Goal: Task Accomplishment & Management: Use online tool/utility

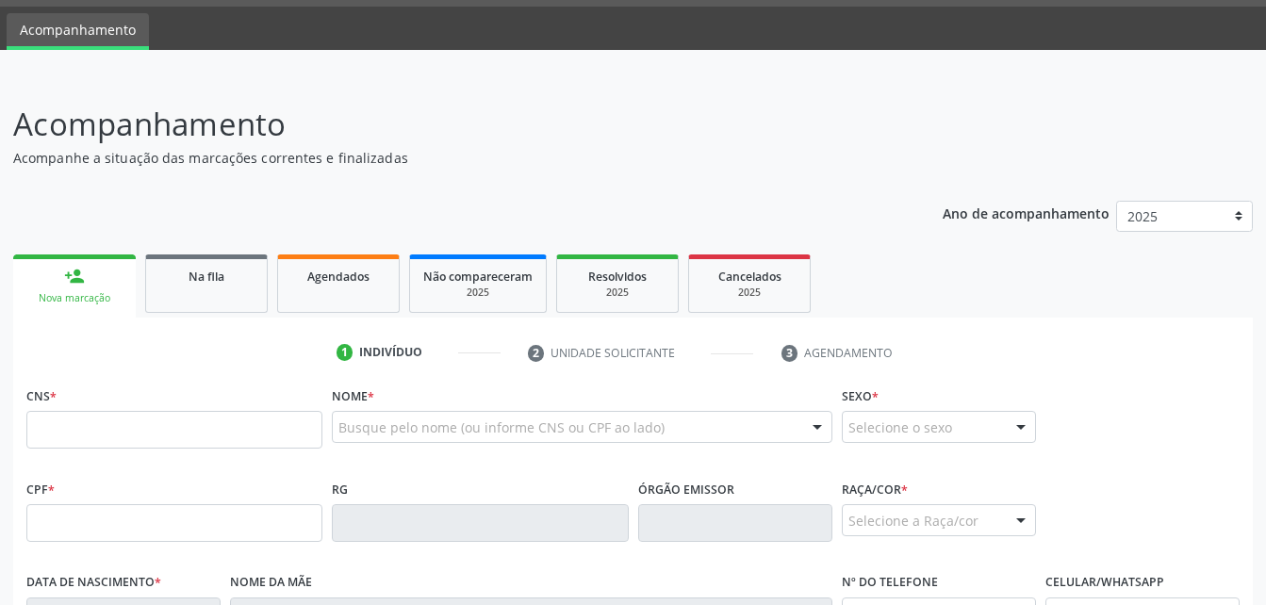
drag, startPoint x: 184, startPoint y: 297, endPoint x: 211, endPoint y: 247, distance: 57.0
click at [184, 297] on link "Na fila" at bounding box center [206, 284] width 123 height 58
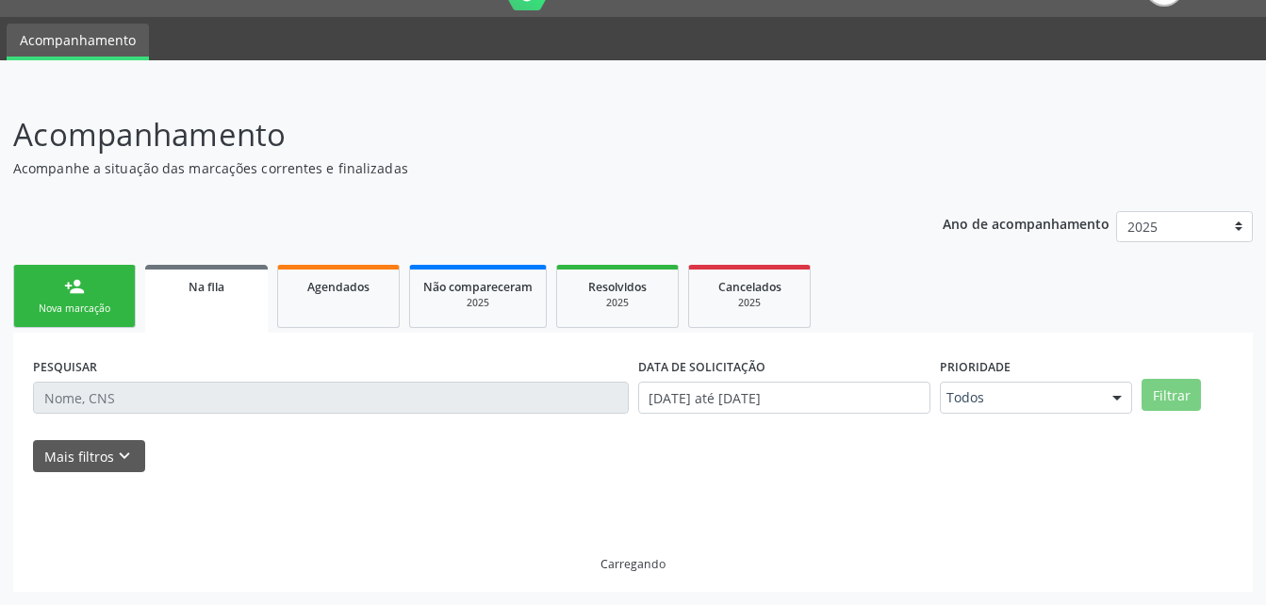
scroll to position [54, 0]
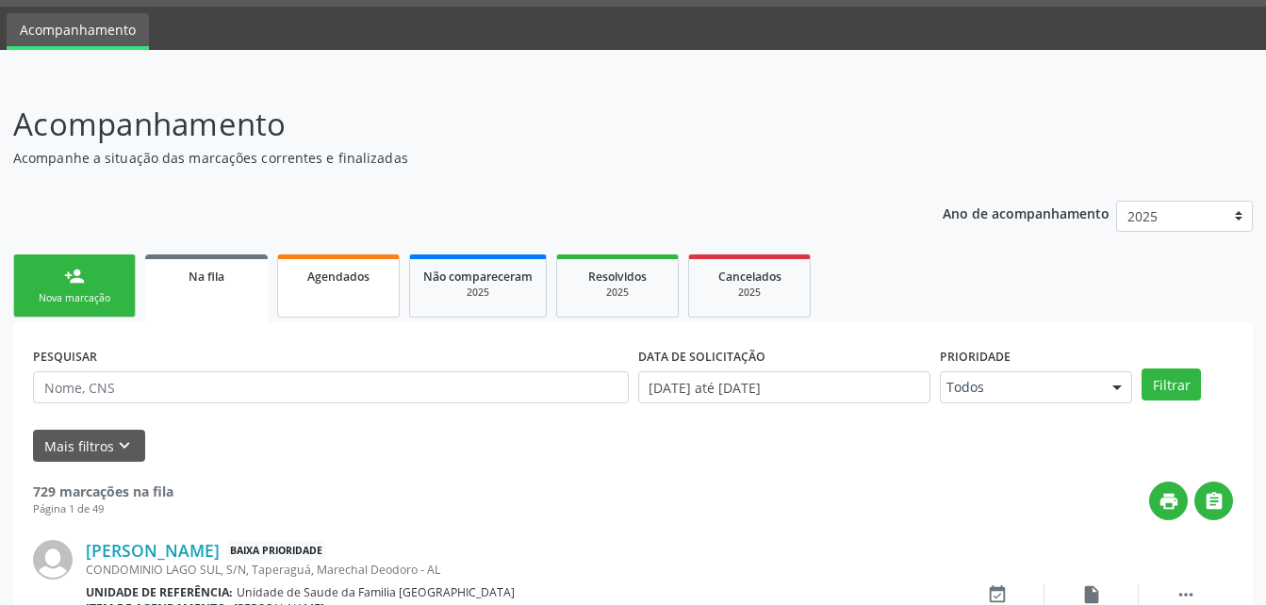
click at [342, 290] on link "Agendados" at bounding box center [338, 286] width 123 height 63
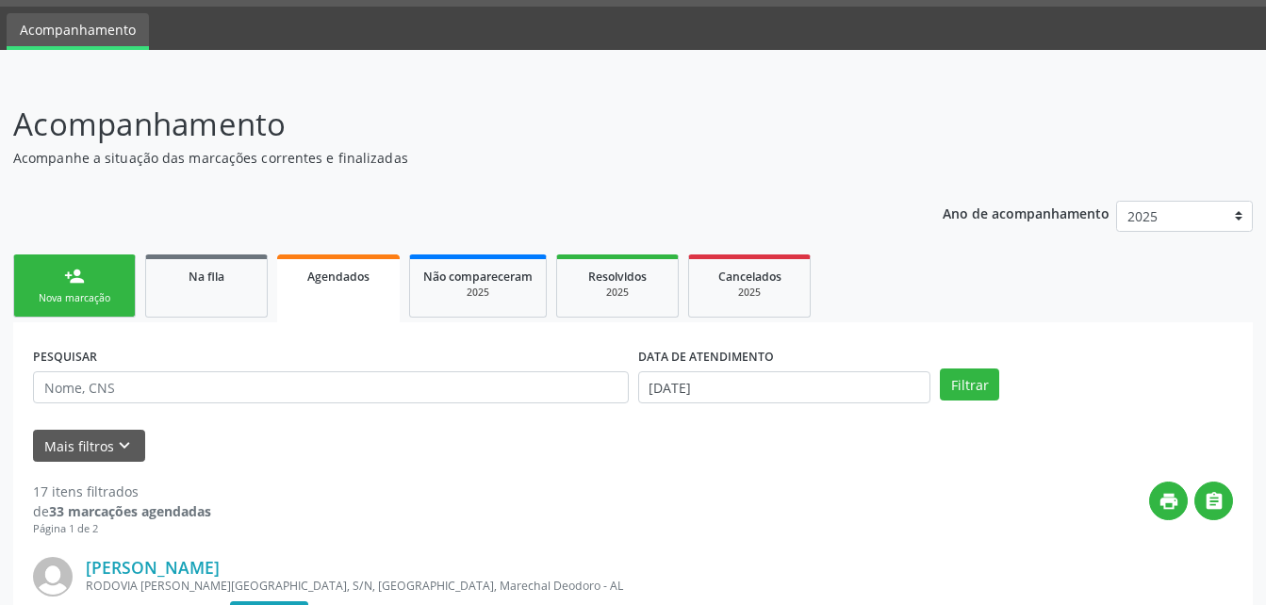
click at [272, 293] on ul "person_add Nova marcação Na fila Agendados Não compareceram 2025 Resolvidos 202…" at bounding box center [633, 286] width 1240 height 73
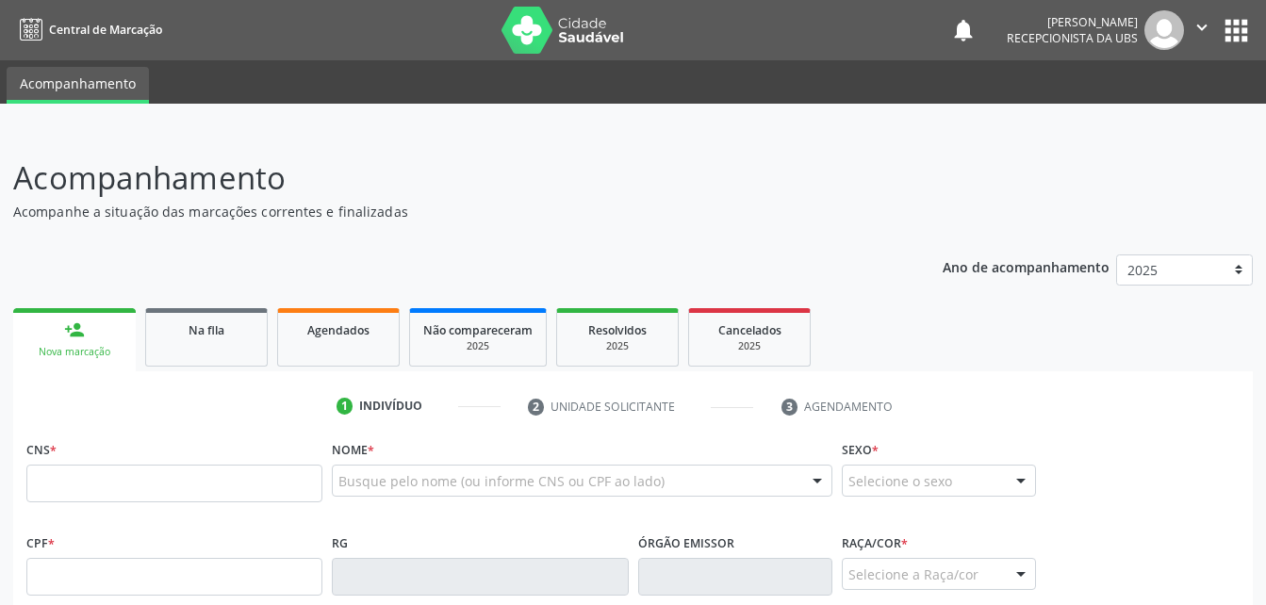
scroll to position [54, 0]
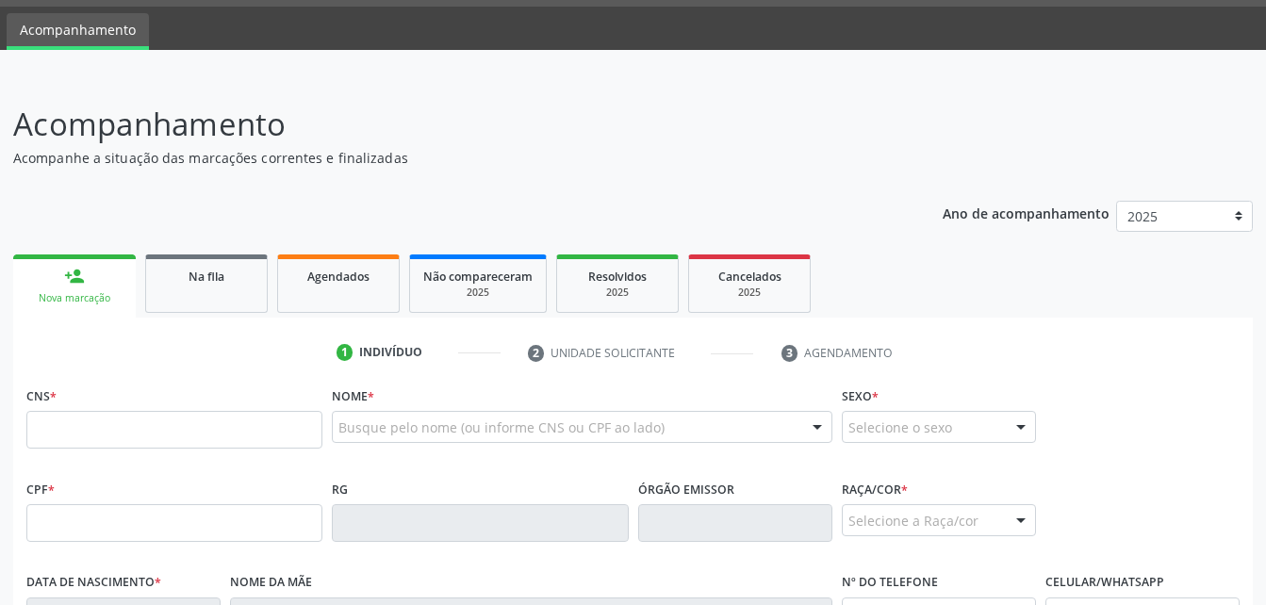
scroll to position [54, 0]
click at [288, 300] on link "Agendados" at bounding box center [338, 284] width 123 height 58
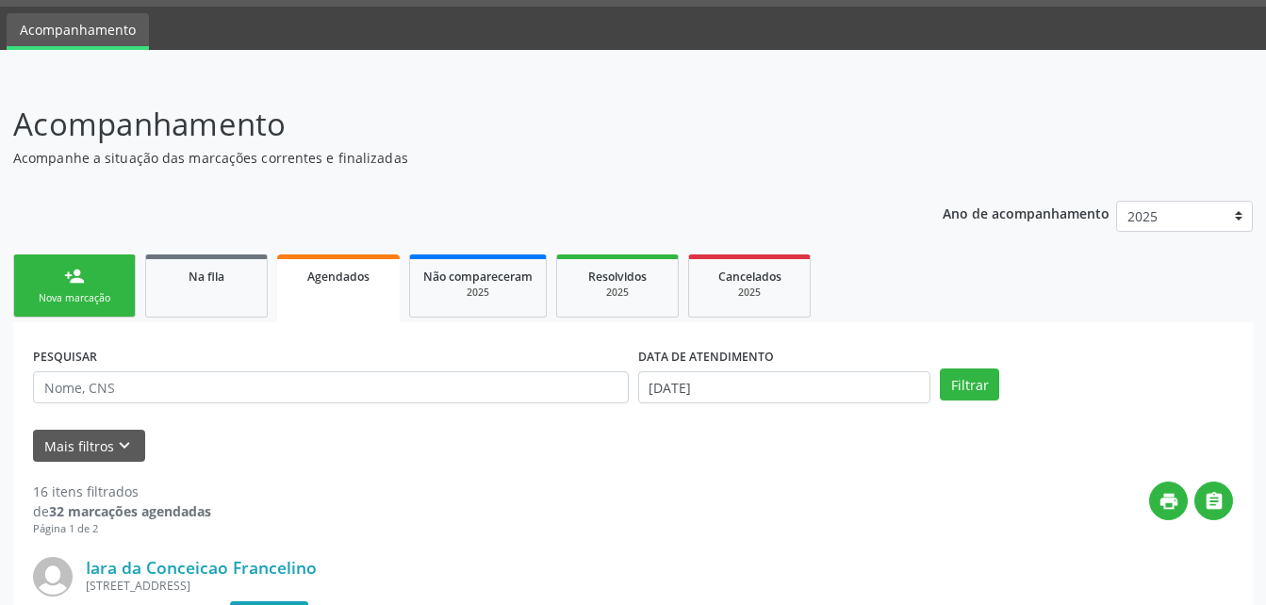
scroll to position [242, 0]
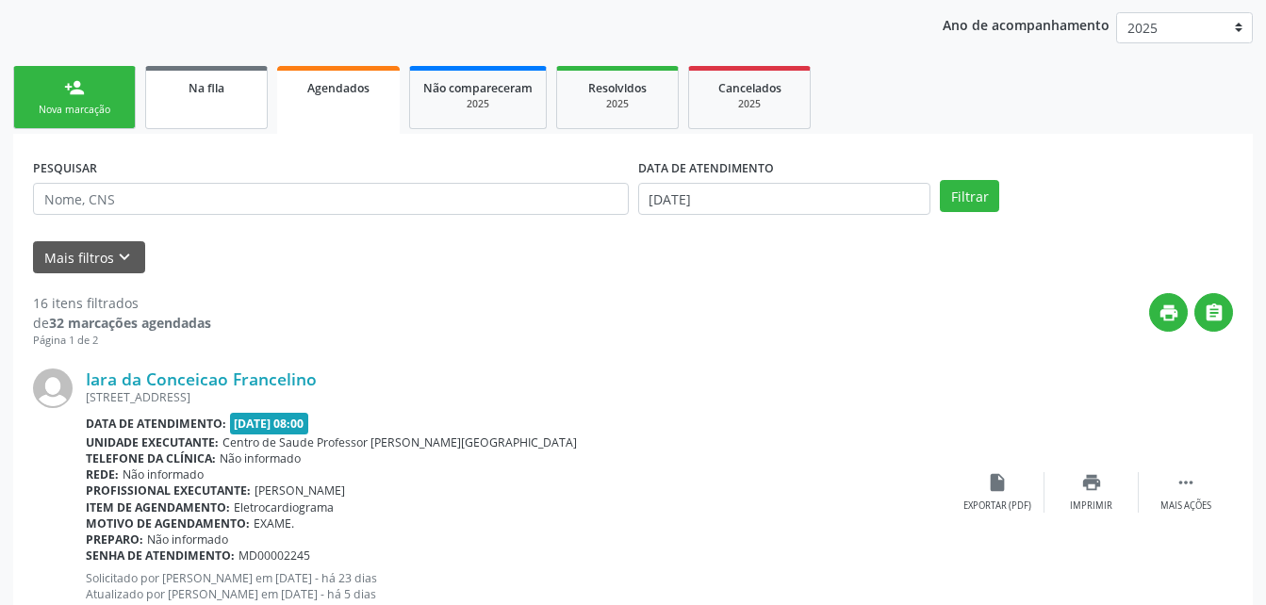
click at [263, 88] on link "Na fila" at bounding box center [206, 97] width 123 height 63
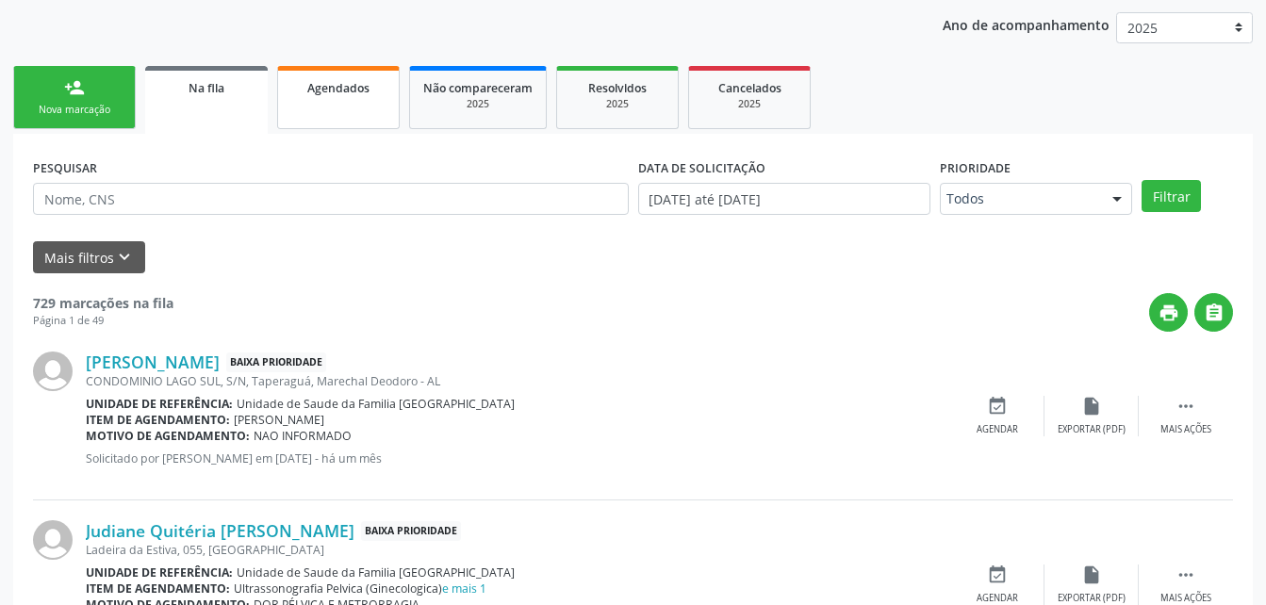
click at [355, 103] on link "Agendados" at bounding box center [338, 97] width 123 height 63
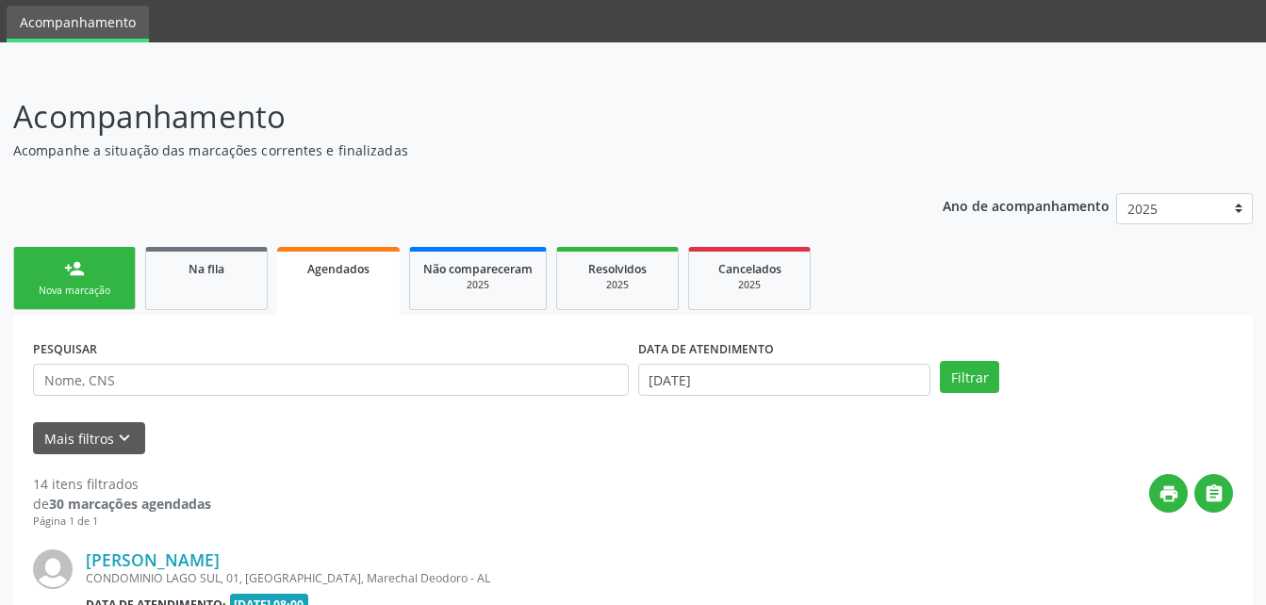
scroll to position [0, 0]
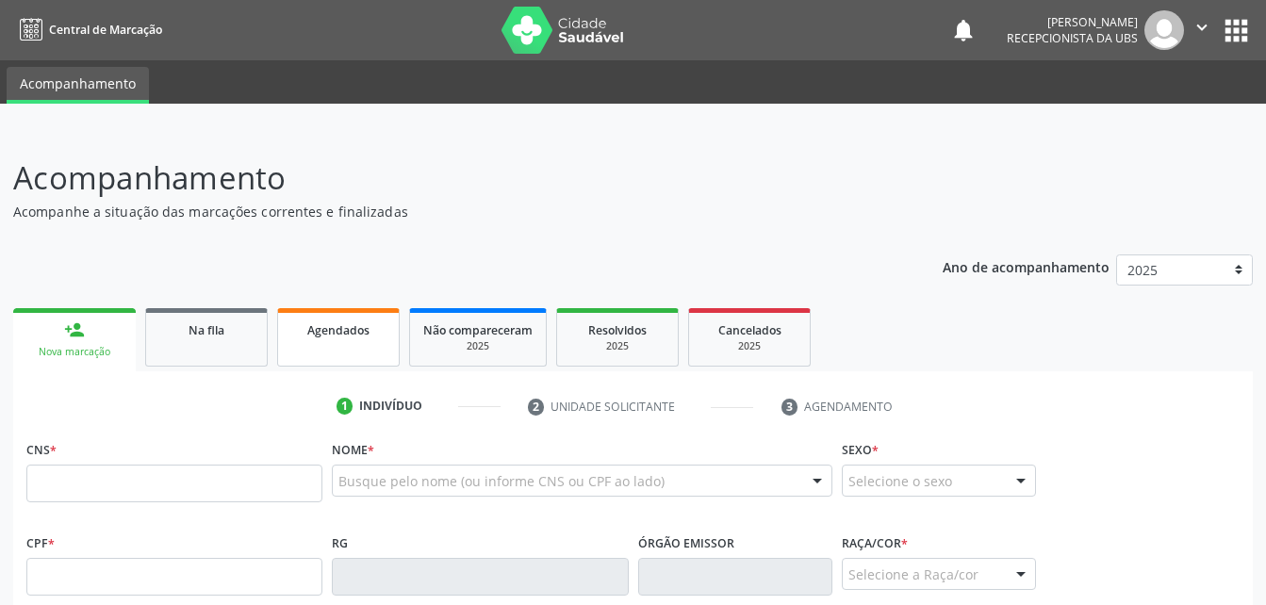
click at [328, 343] on link "Agendados" at bounding box center [338, 337] width 123 height 58
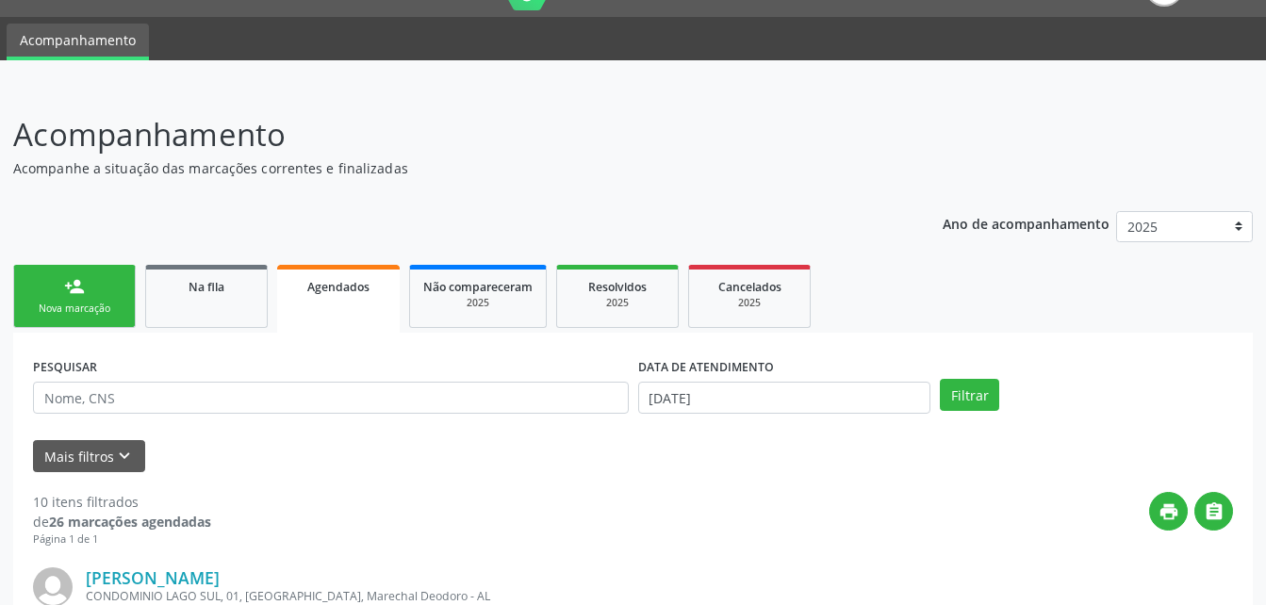
scroll to position [63, 0]
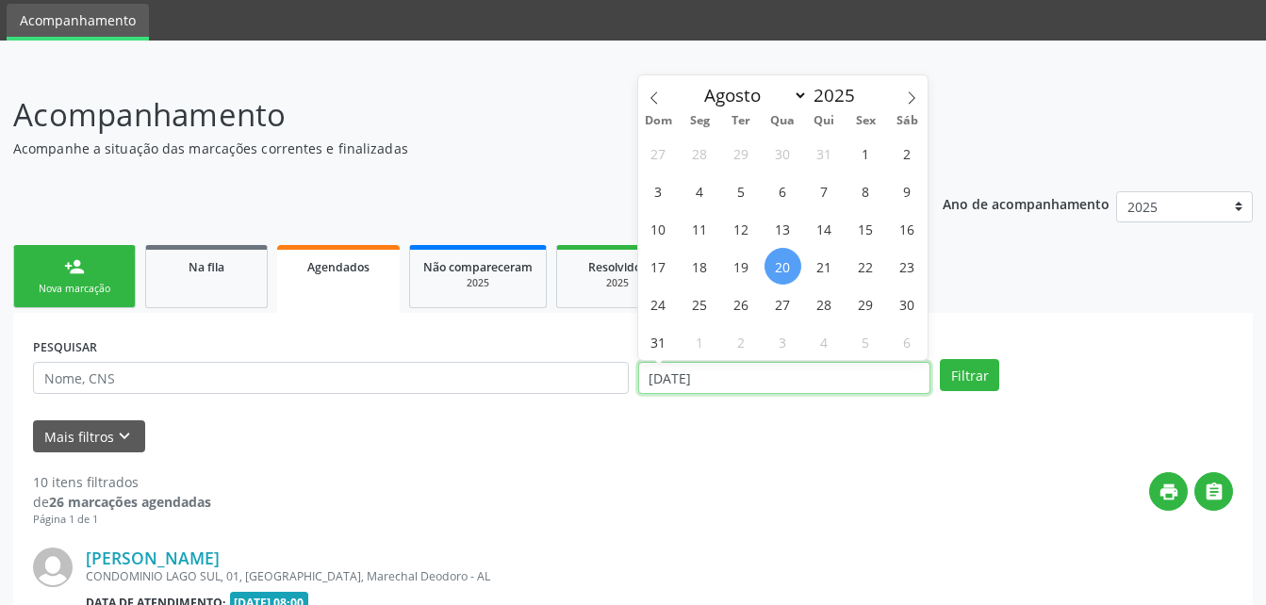
click at [788, 378] on input "[DATE]" at bounding box center [784, 378] width 293 height 32
click at [739, 280] on span "19" at bounding box center [741, 266] width 37 height 37
type input "19/08/2025"
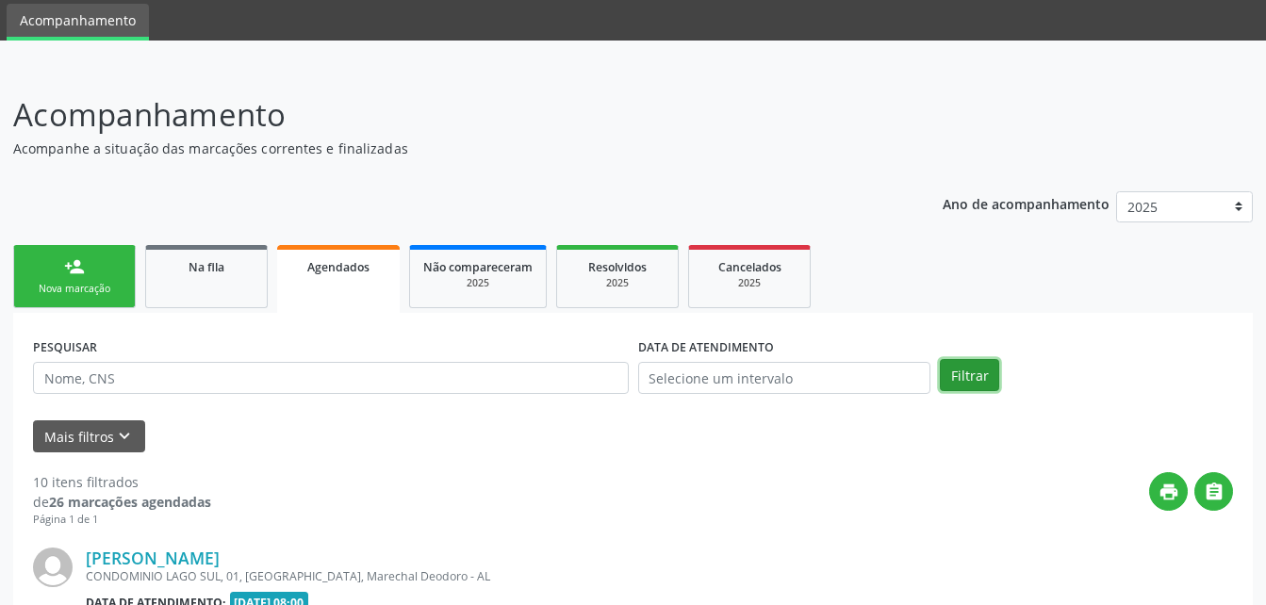
click at [966, 382] on button "Filtrar" at bounding box center [969, 375] width 59 height 32
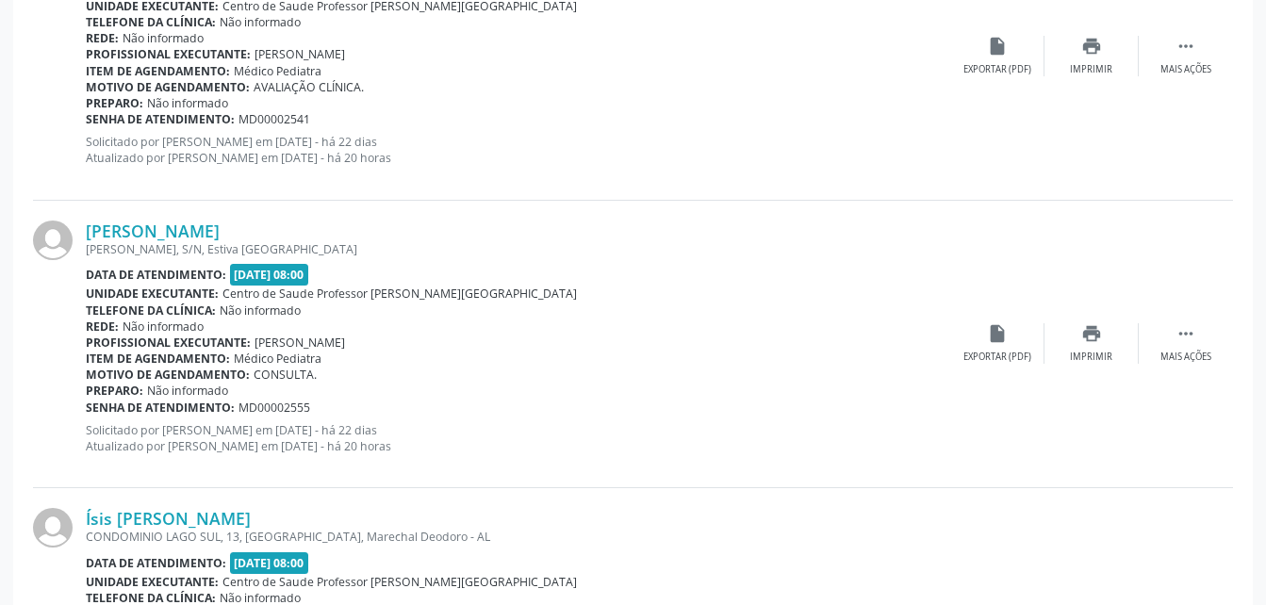
scroll to position [4375, 0]
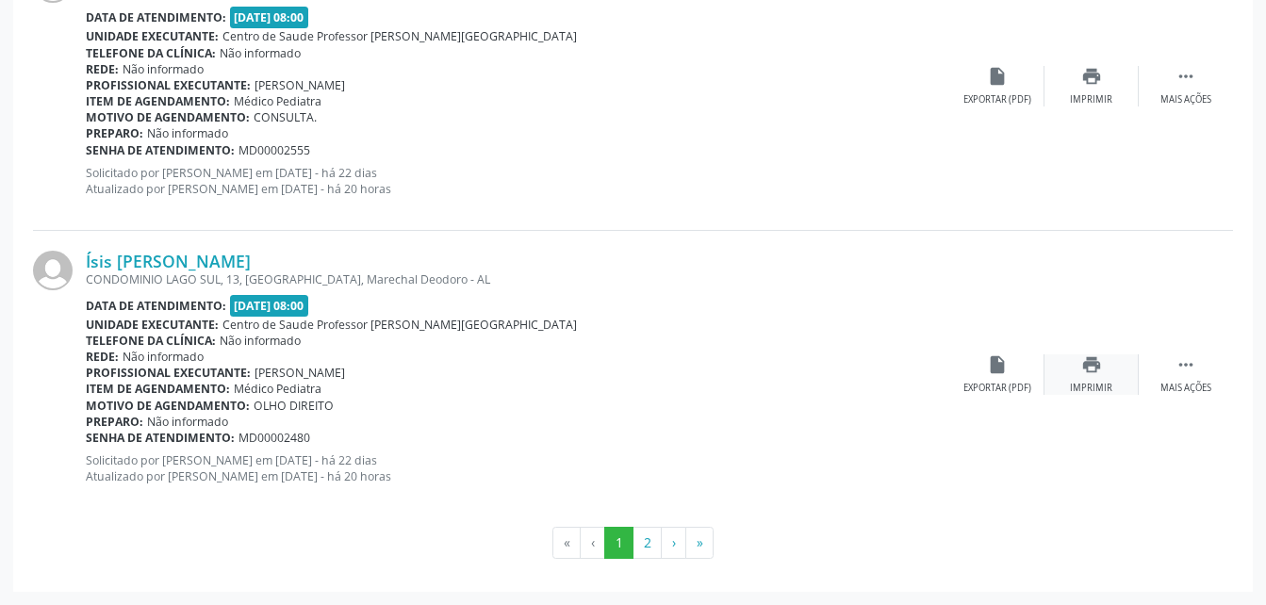
click at [1086, 371] on icon "print" at bounding box center [1091, 364] width 21 height 21
click at [646, 544] on button "2" at bounding box center [647, 543] width 29 height 32
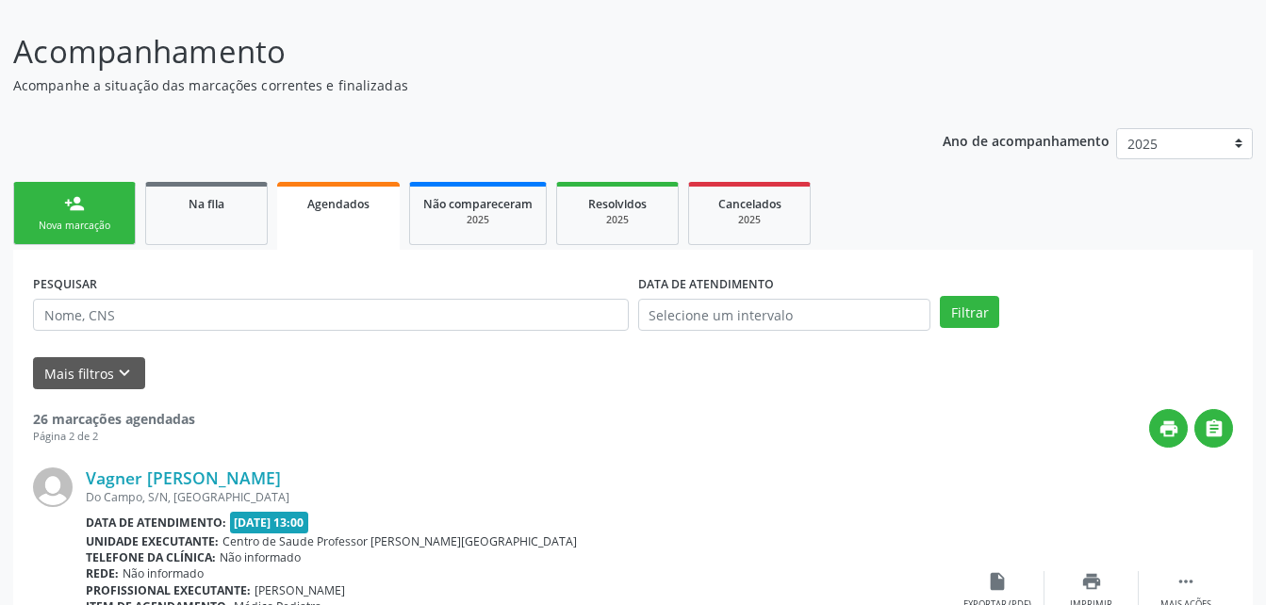
scroll to position [111, 0]
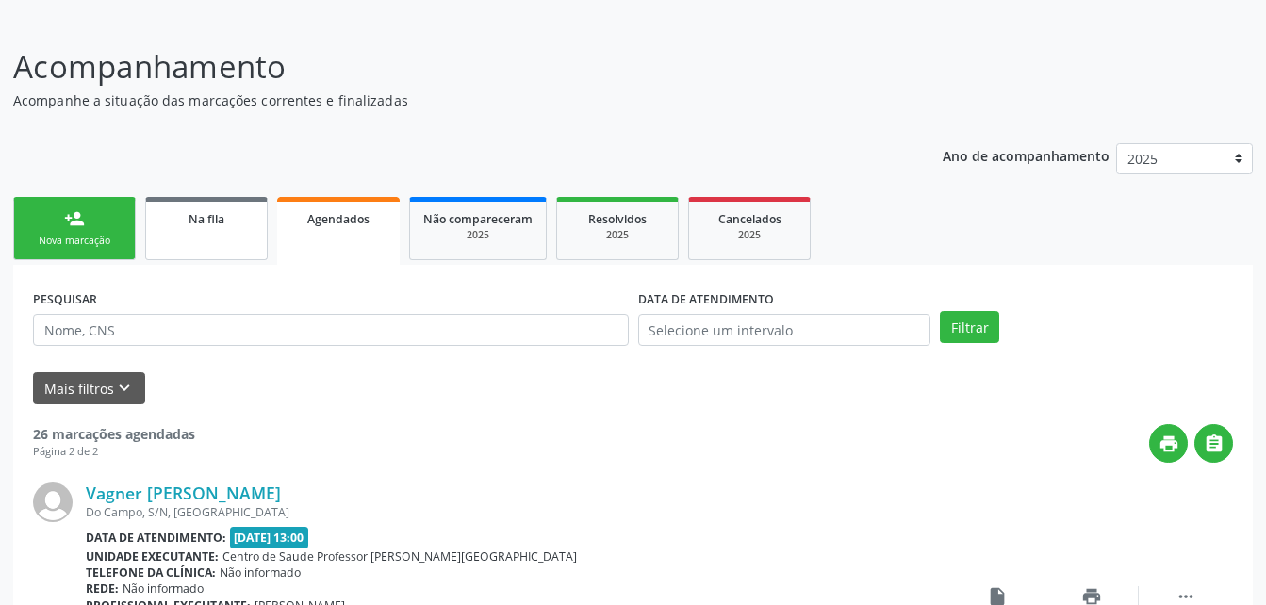
click at [196, 247] on link "Na fila" at bounding box center [206, 228] width 123 height 63
